Goal: Navigation & Orientation: Find specific page/section

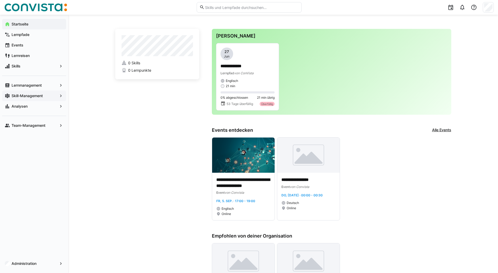
click at [0, 0] on app-navigation-label "Skill-Management" at bounding box center [0, 0] width 0 height 0
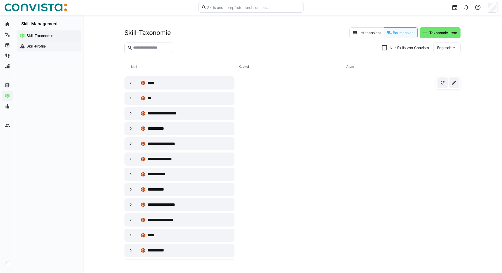
click at [47, 45] on span "Skill-Profile" at bounding box center [52, 46] width 53 height 5
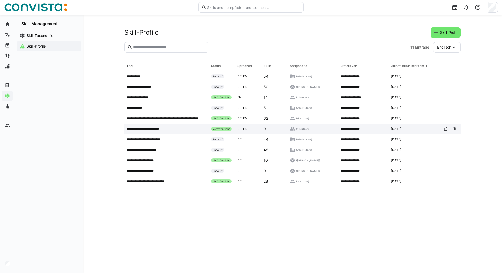
click at [156, 128] on p "**********" at bounding box center [146, 129] width 39 height 4
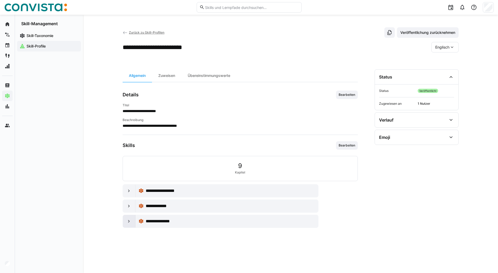
click at [130, 223] on eds-icon at bounding box center [128, 221] width 5 height 5
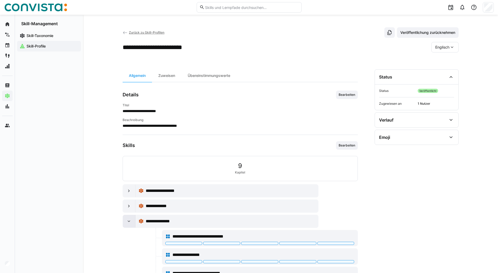
scroll to position [23, 0]
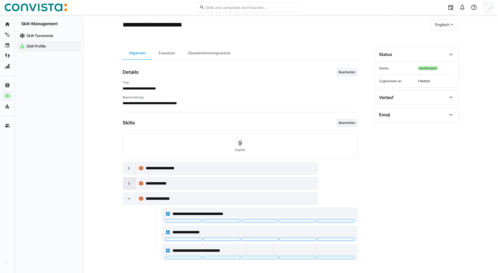
click at [129, 185] on eds-icon at bounding box center [128, 183] width 5 height 5
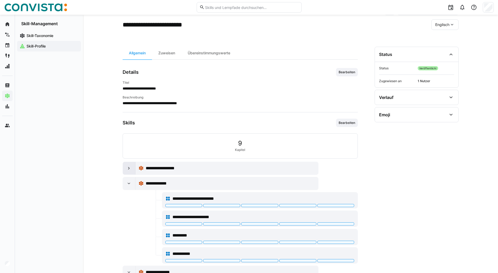
click at [128, 173] on div at bounding box center [129, 168] width 13 height 13
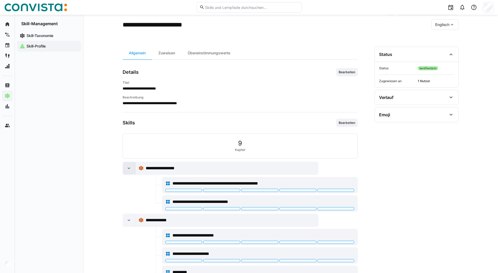
click at [128, 173] on div at bounding box center [129, 168] width 13 height 13
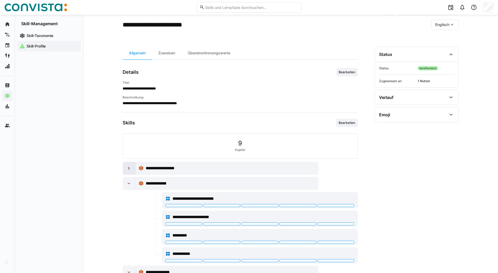
click at [128, 173] on div at bounding box center [129, 168] width 13 height 13
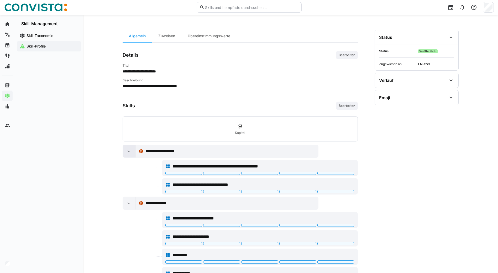
scroll to position [49, 0]
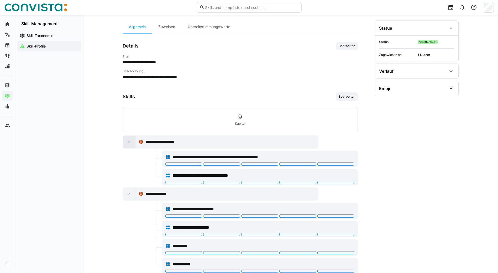
click at [129, 143] on eds-icon at bounding box center [128, 141] width 5 height 5
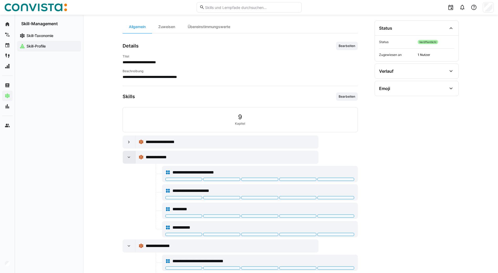
click at [129, 155] on eds-icon at bounding box center [128, 157] width 5 height 5
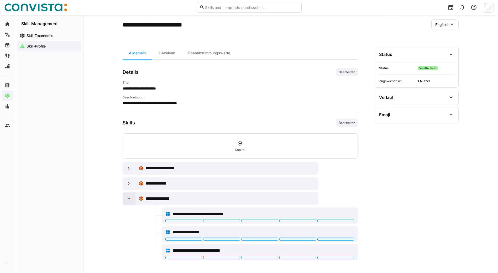
click at [133, 199] on div at bounding box center [129, 198] width 13 height 13
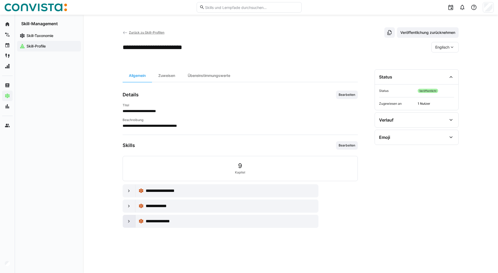
scroll to position [0, 0]
click at [129, 191] on eds-icon at bounding box center [128, 190] width 5 height 5
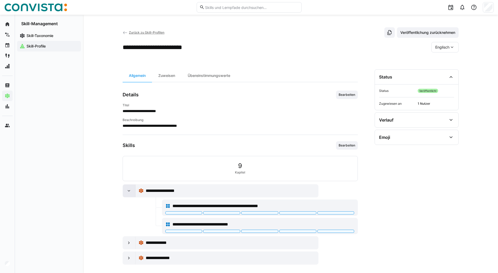
scroll to position [4, 0]
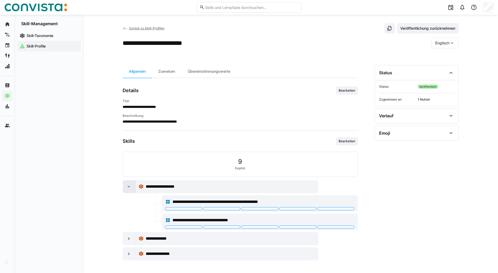
click at [127, 191] on div at bounding box center [129, 186] width 13 height 13
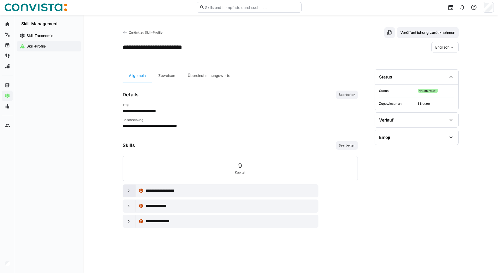
click at [127, 191] on eds-icon at bounding box center [128, 190] width 5 height 5
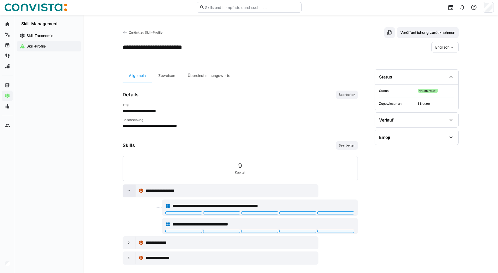
click at [131, 190] on eds-icon at bounding box center [128, 190] width 5 height 5
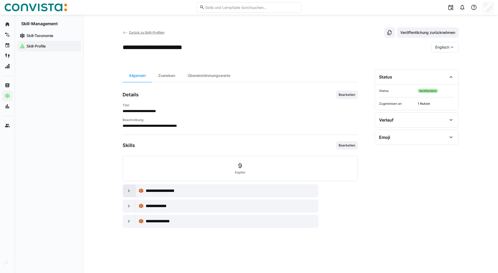
click at [131, 190] on eds-icon at bounding box center [128, 190] width 5 height 5
